Goal: Find specific page/section: Find specific page/section

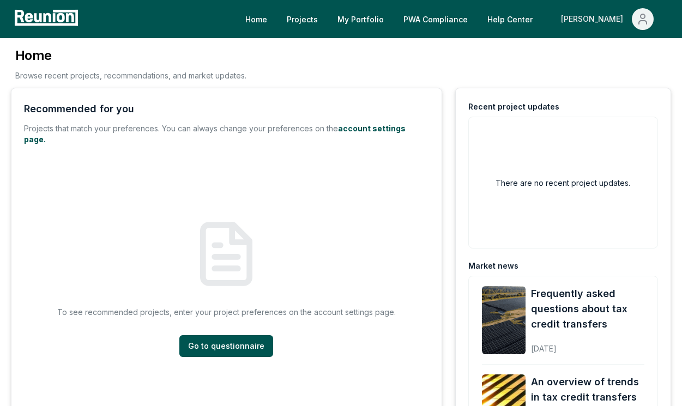
click at [627, 20] on div "[PERSON_NAME]" at bounding box center [594, 19] width 67 height 22
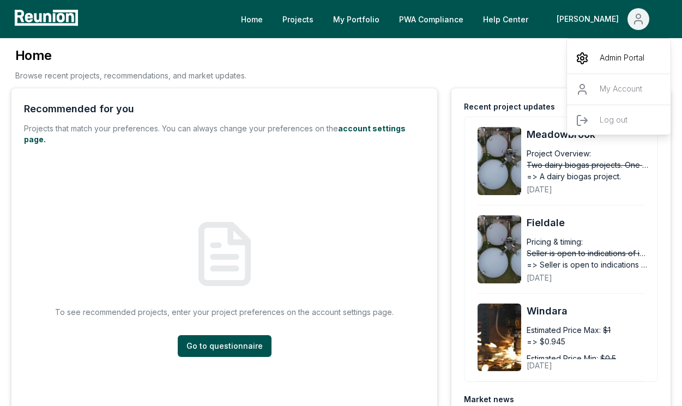
click at [604, 52] on p "Admin Portal" at bounding box center [622, 58] width 45 height 13
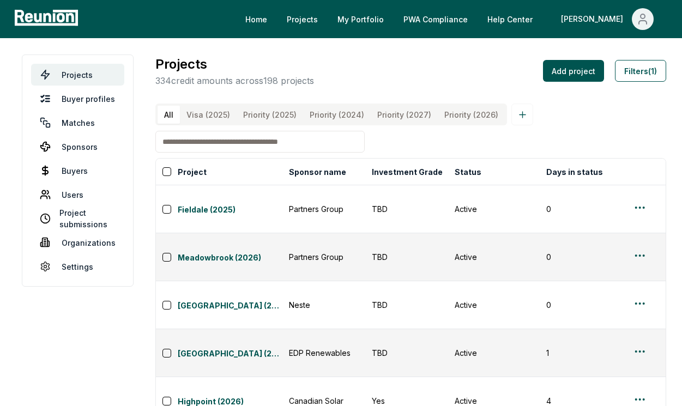
click at [228, 146] on input at bounding box center [259, 142] width 209 height 22
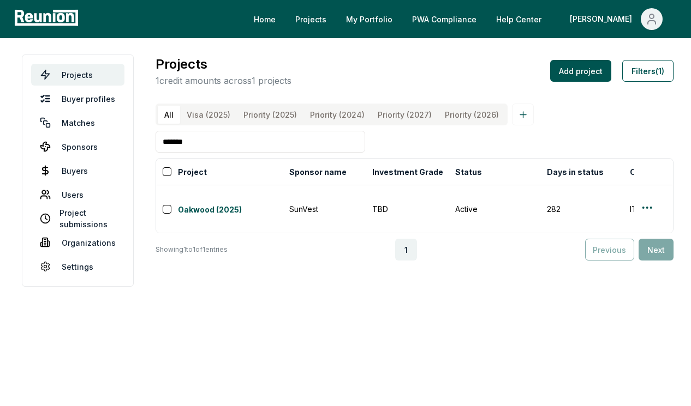
drag, startPoint x: 225, startPoint y: 152, endPoint x: 147, endPoint y: 149, distance: 78.1
click at [147, 149] on main "Projects Buyer profiles Matches Sponsors Buyers Users Project submissions Organ…" at bounding box center [345, 170] width 691 height 265
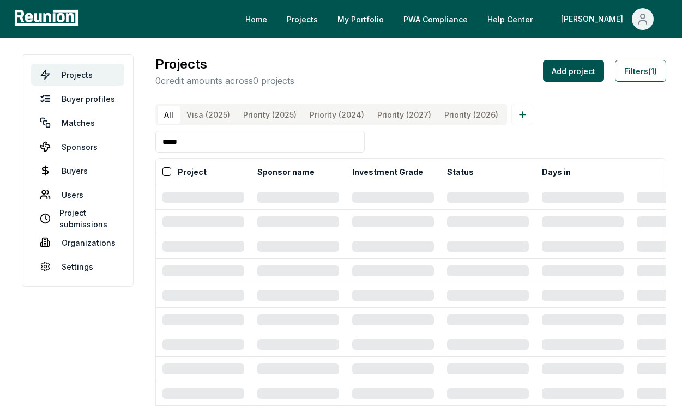
type input "******"
